Goal: Navigation & Orientation: Find specific page/section

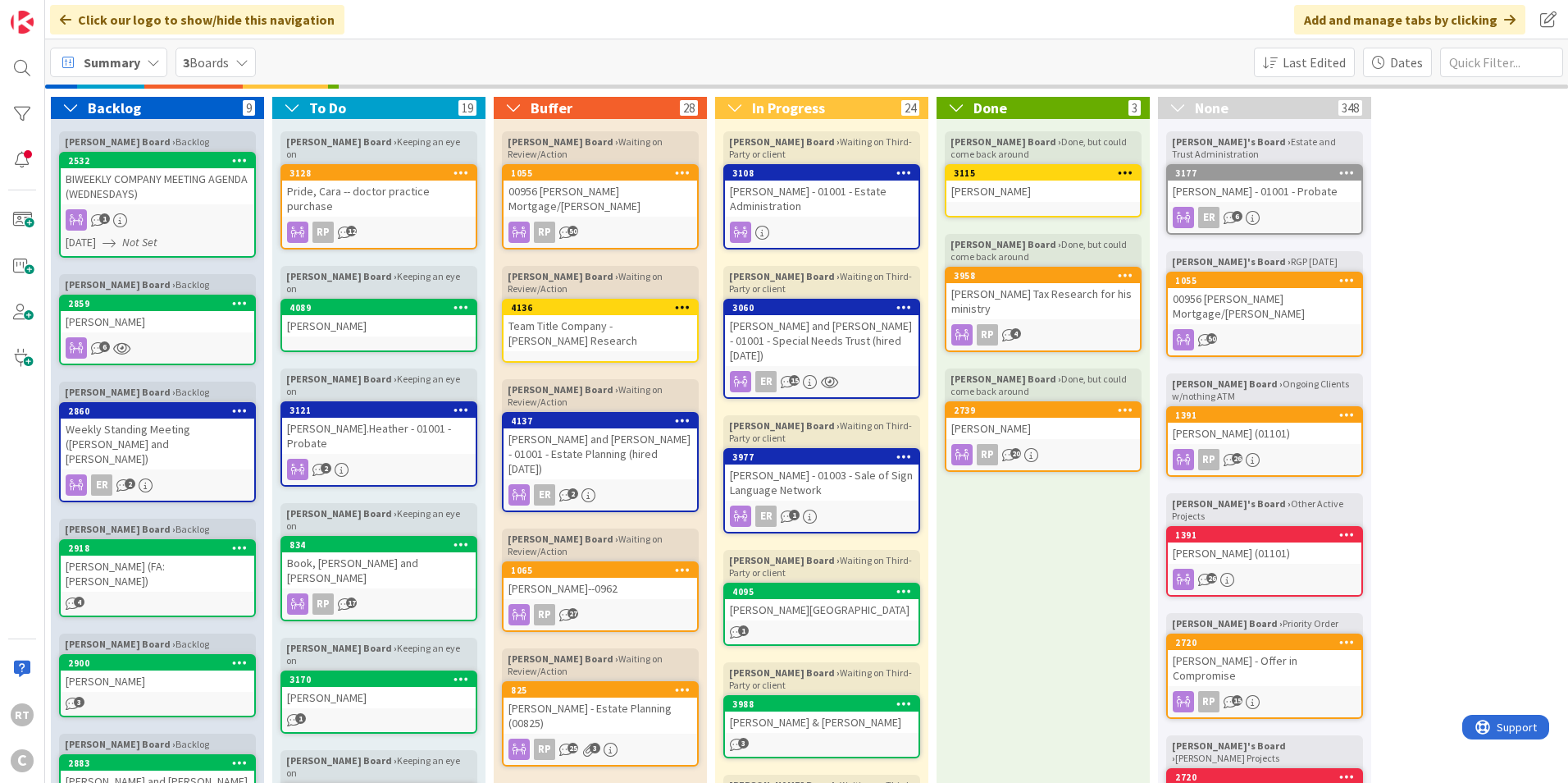
click at [115, 74] on div "Summary" at bounding box center [108, 62] width 117 height 30
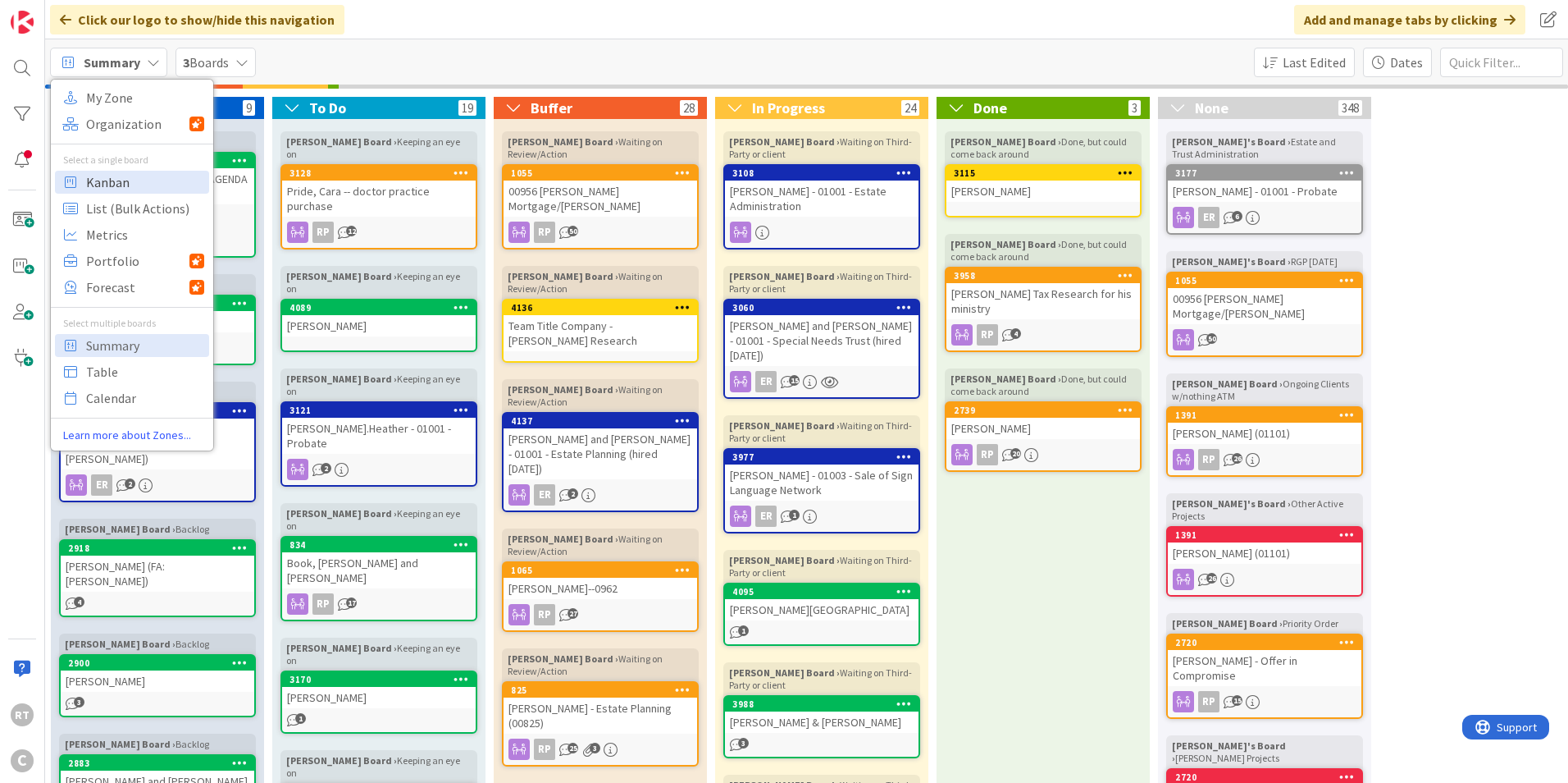
click at [112, 181] on span "Kanban" at bounding box center [145, 182] width 118 height 25
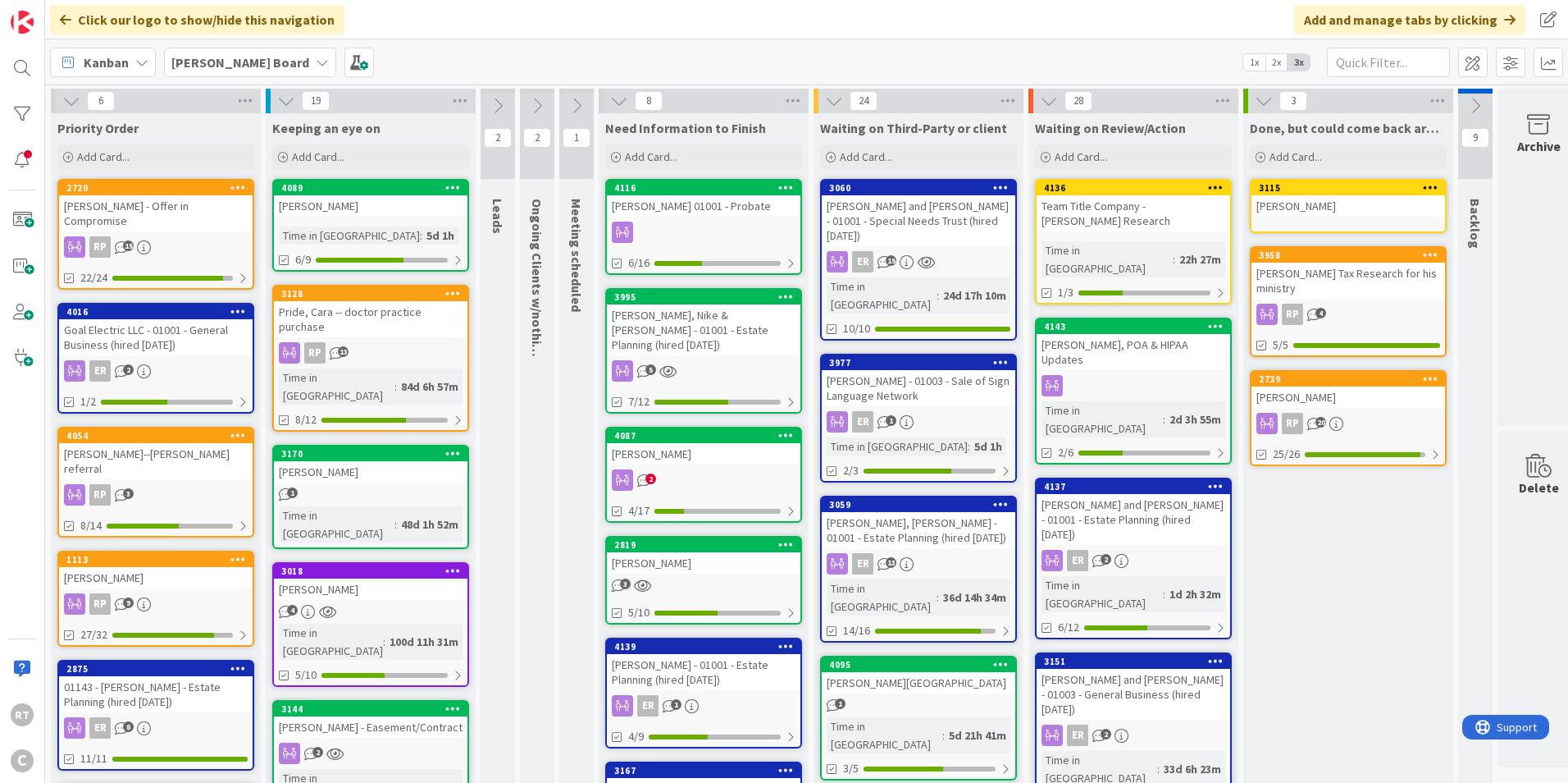
click at [358, 208] on div "[PERSON_NAME]" at bounding box center [370, 206] width 193 height 21
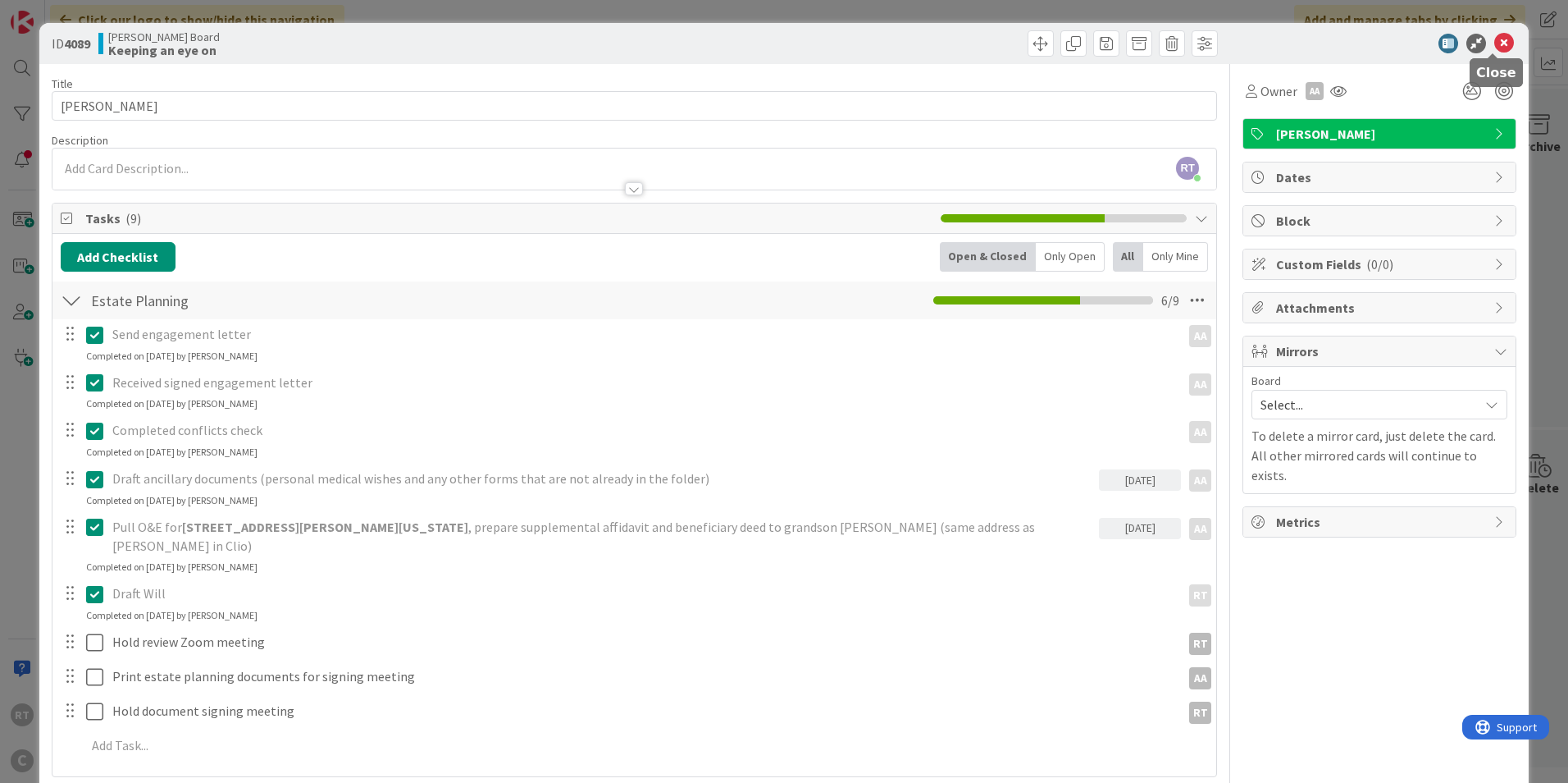
click at [1494, 46] on icon at bounding box center [1503, 43] width 20 height 20
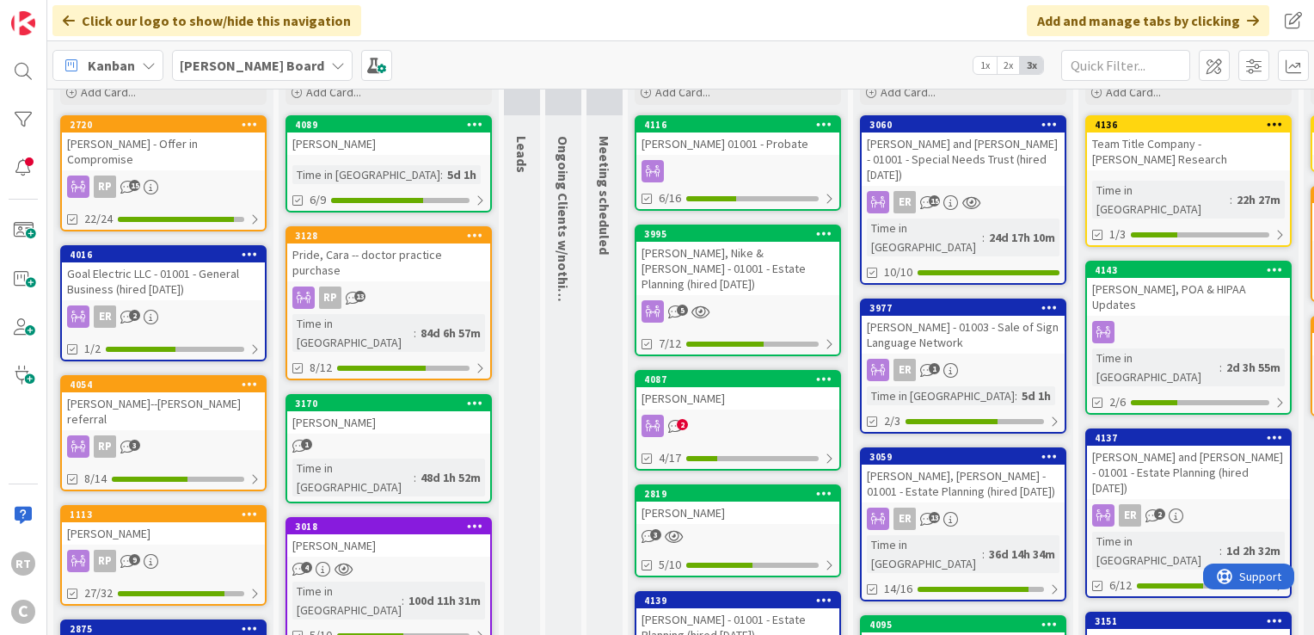
scroll to position [72, 0]
click at [198, 262] on div "Goal Electric LLC - 01001 - General Business (hired [DATE])" at bounding box center [163, 281] width 203 height 38
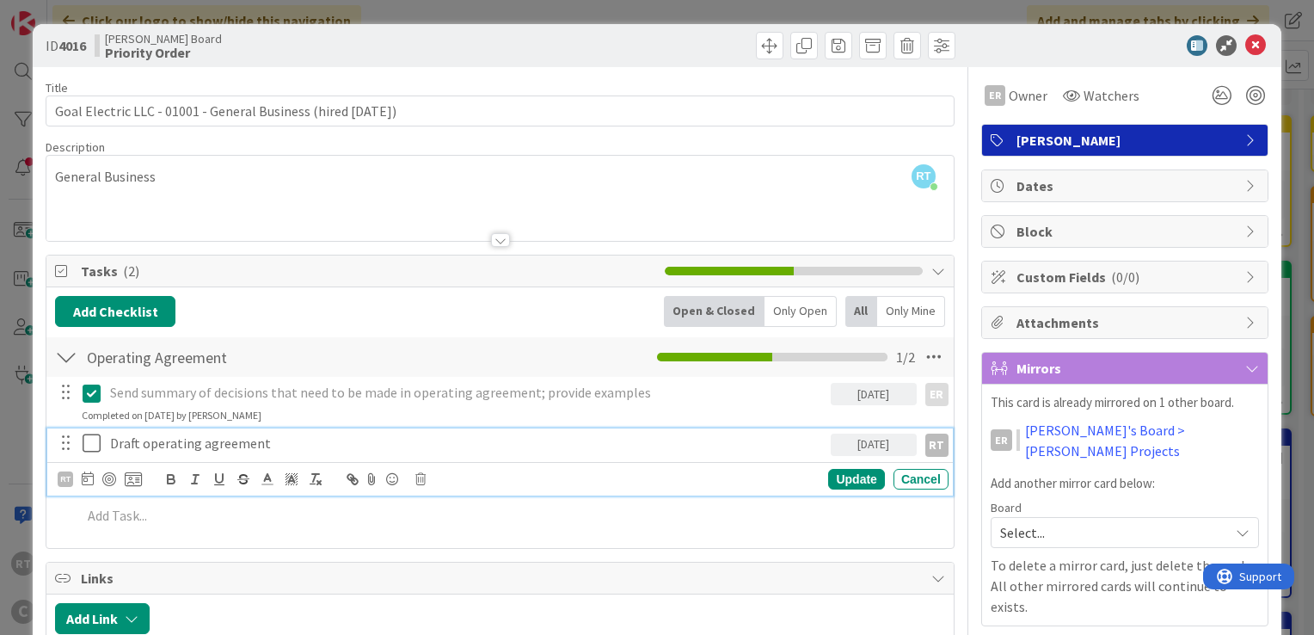
click at [86, 442] on icon at bounding box center [92, 443] width 18 height 21
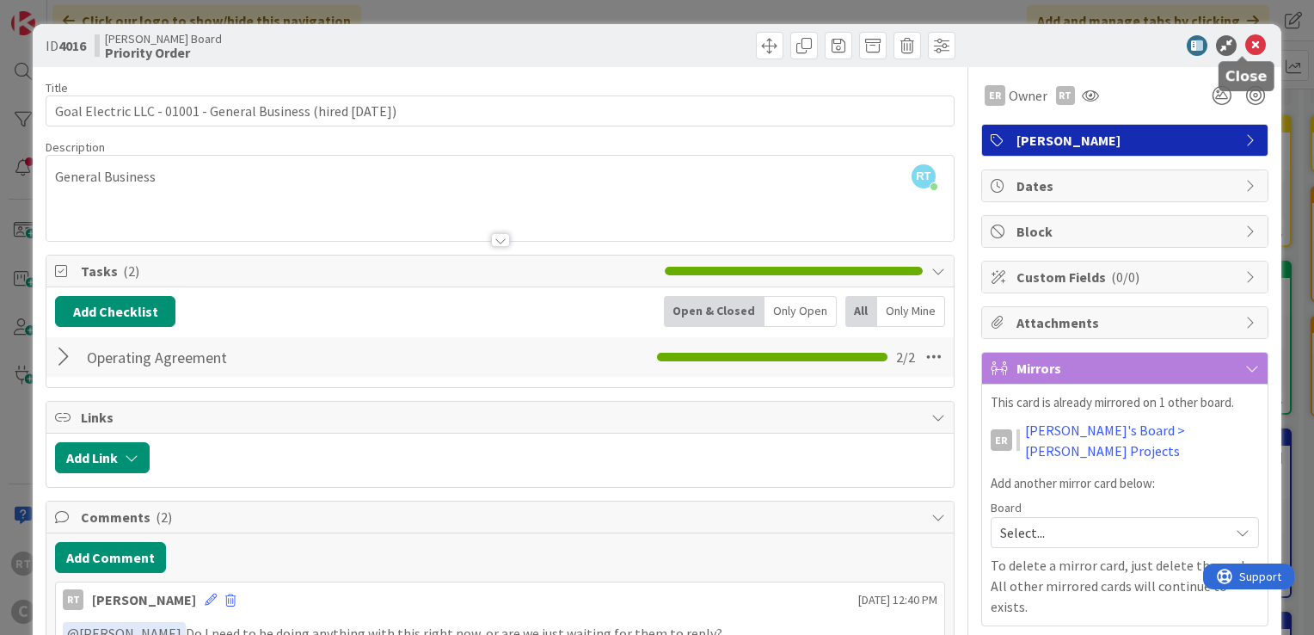
click at [1246, 46] on icon at bounding box center [1256, 45] width 21 height 21
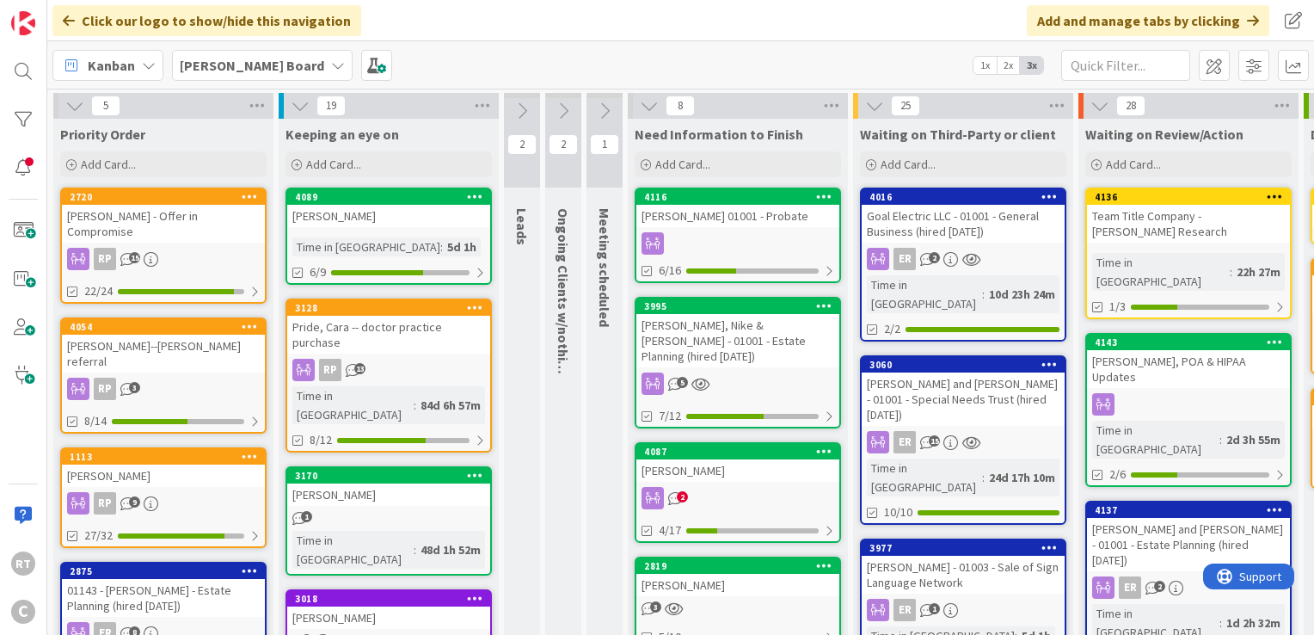
click at [201, 342] on link "4054 [PERSON_NAME]--[PERSON_NAME] referral RP 3 8/14" at bounding box center [163, 375] width 206 height 116
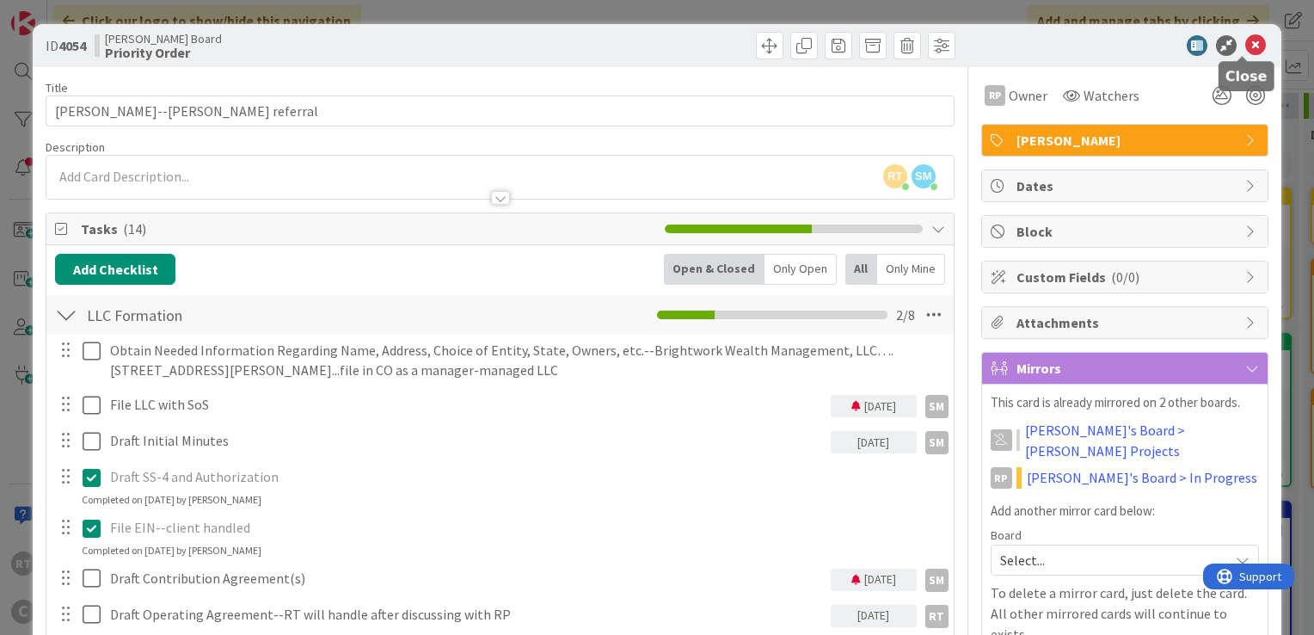
click at [1246, 43] on icon at bounding box center [1256, 45] width 21 height 21
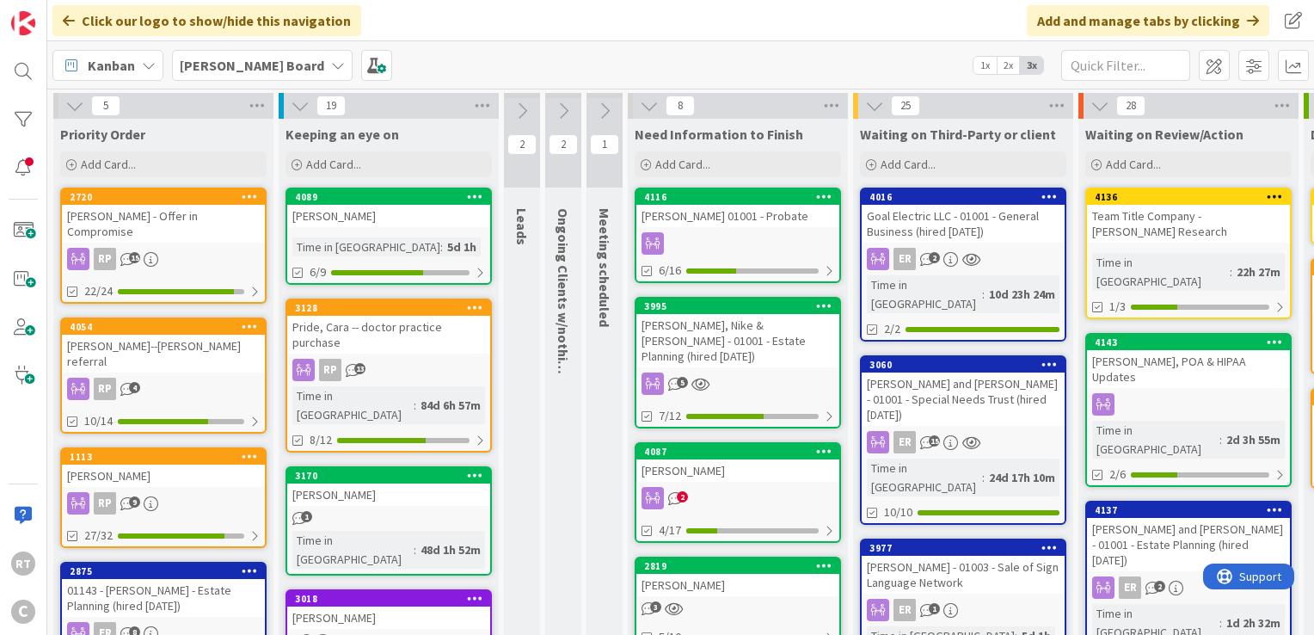
click at [200, 335] on div "[PERSON_NAME]--[PERSON_NAME] referral" at bounding box center [163, 354] width 203 height 38
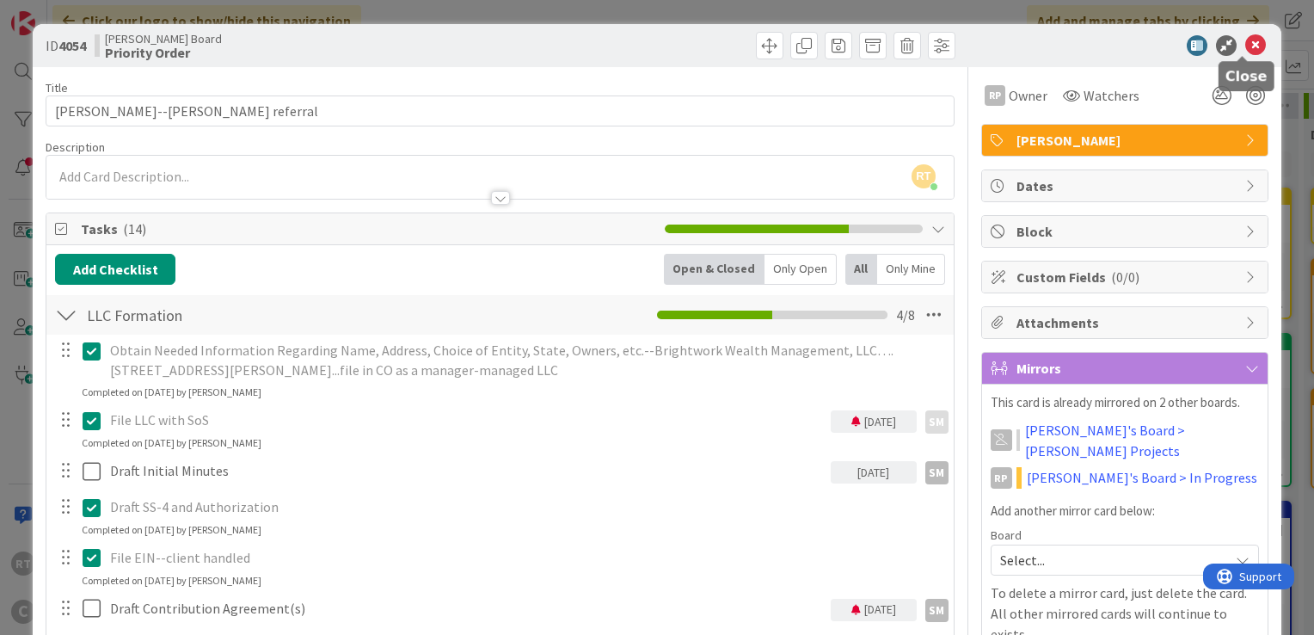
click at [1246, 39] on icon at bounding box center [1256, 45] width 21 height 21
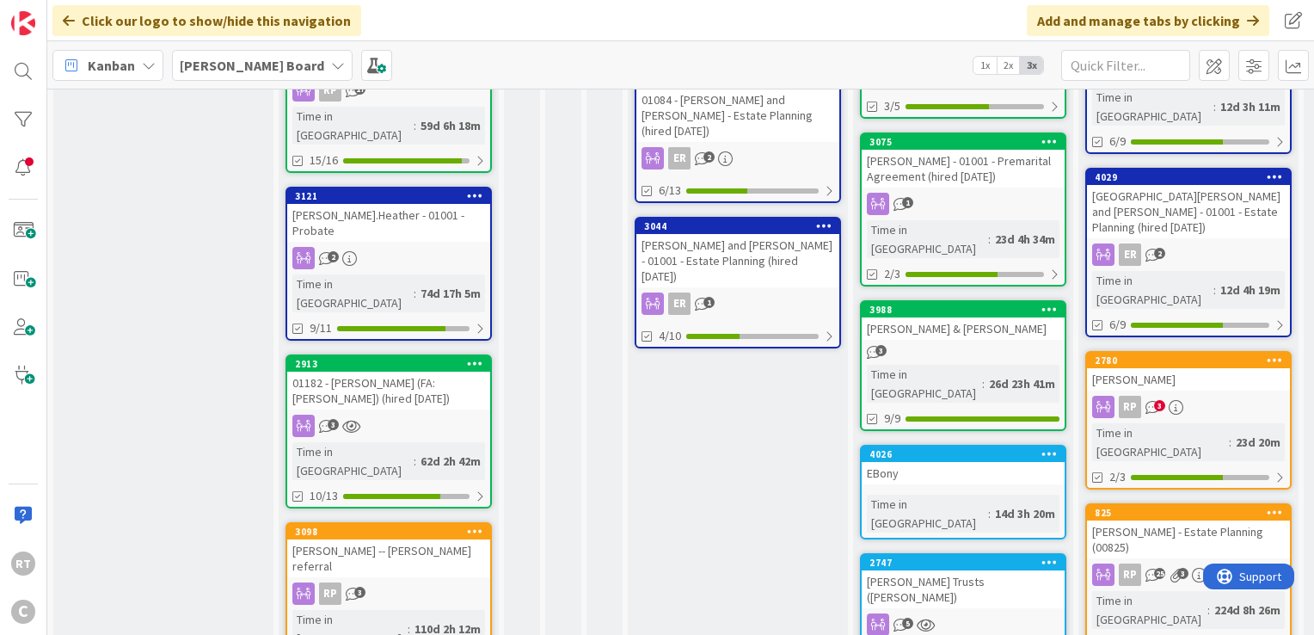
scroll to position [996, 0]
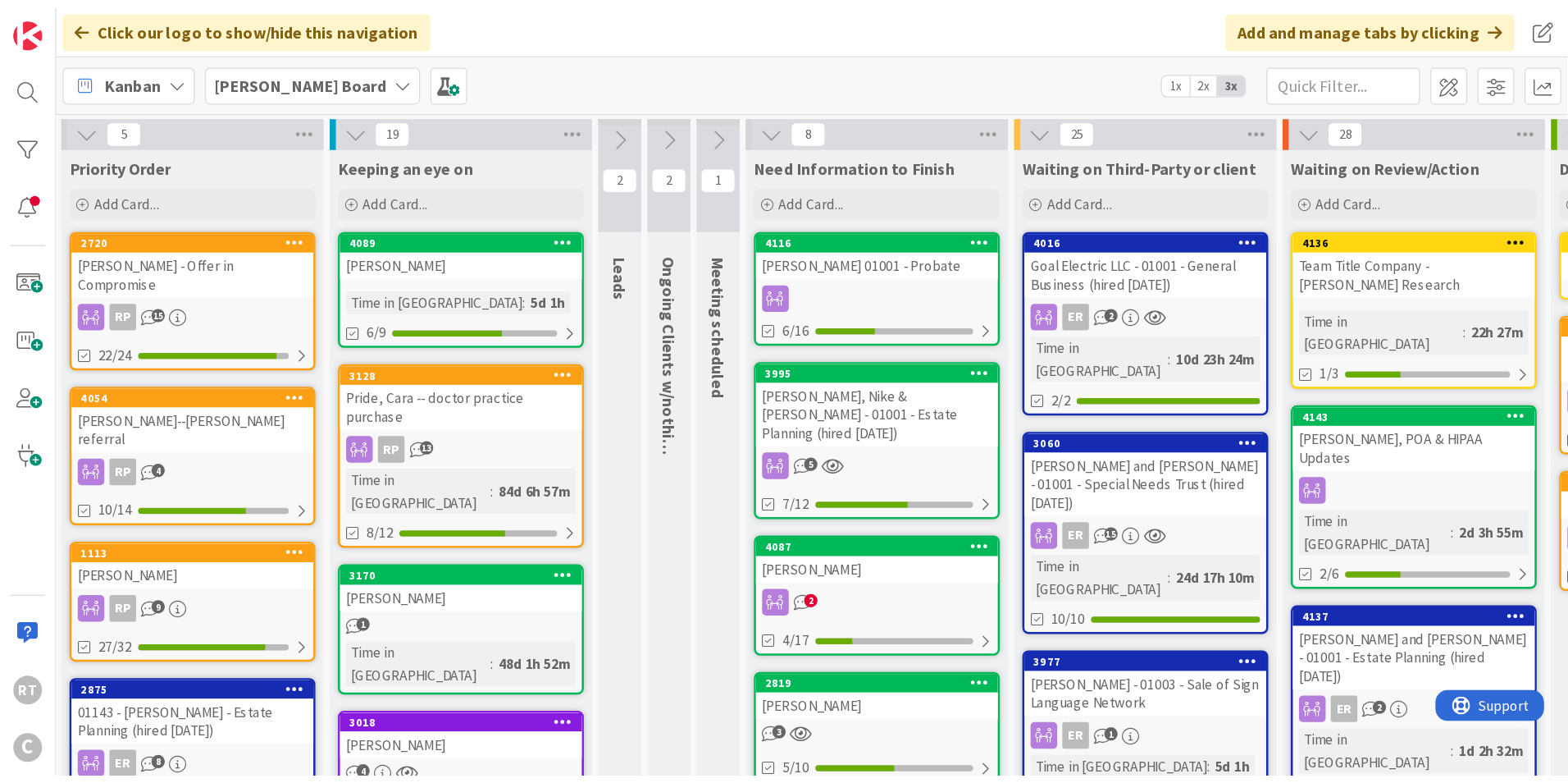
scroll to position [0, 2]
